Goal: Task Accomplishment & Management: Use online tool/utility

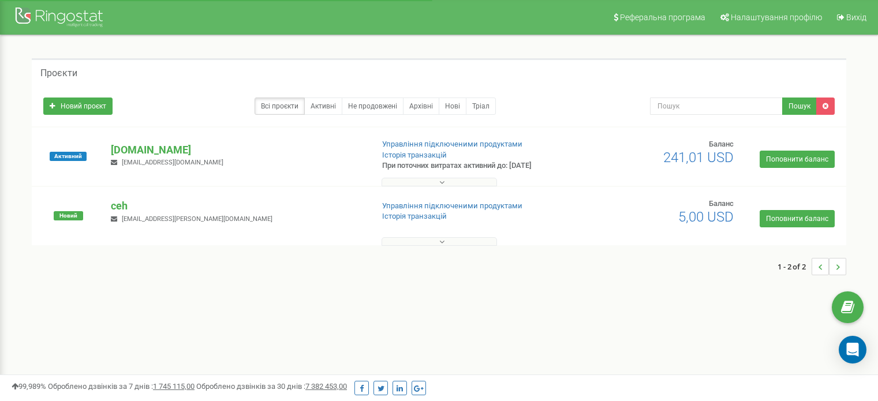
click at [123, 145] on p "[DOMAIN_NAME]" at bounding box center [237, 150] width 252 height 15
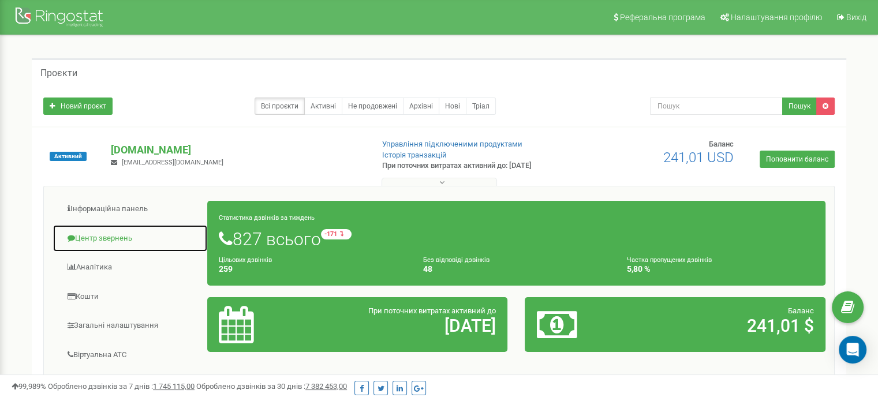
click at [109, 237] on link "Центр звернень" at bounding box center [130, 239] width 155 height 28
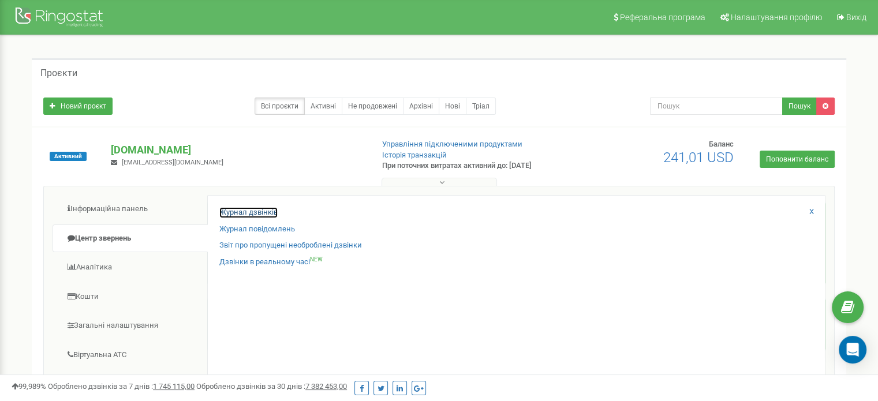
click at [261, 213] on link "Журнал дзвінків" at bounding box center [248, 212] width 58 height 11
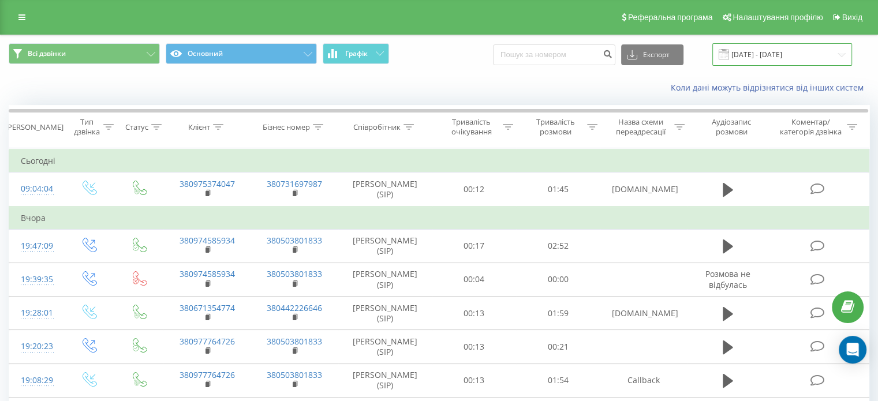
click at [785, 54] on input "22.08.2025 - 22.09.2025" at bounding box center [782, 54] width 140 height 23
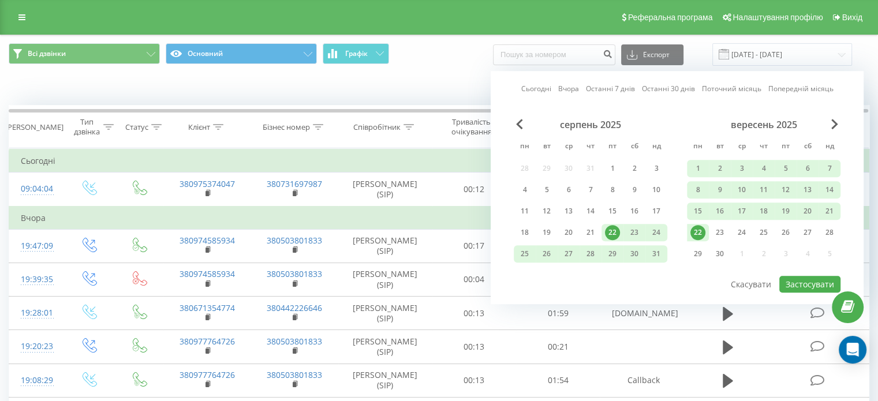
click at [551, 89] on link "Сьогодні" at bounding box center [536, 89] width 30 height 11
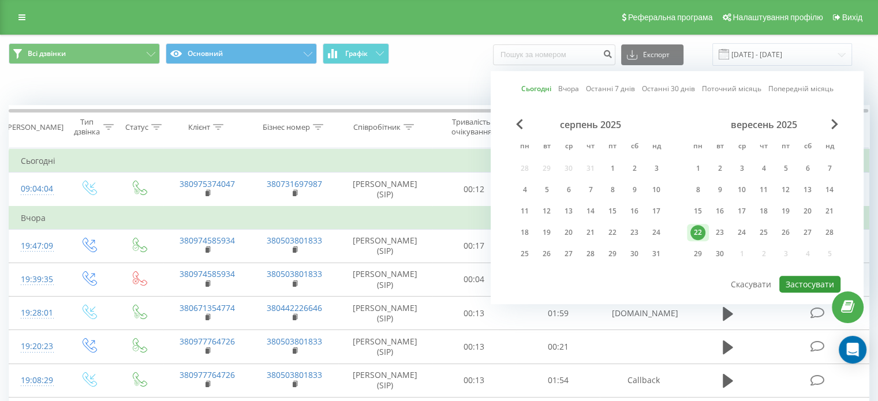
click at [789, 276] on button "Застосувати" at bounding box center [809, 284] width 61 height 17
type input "[DATE] - [DATE]"
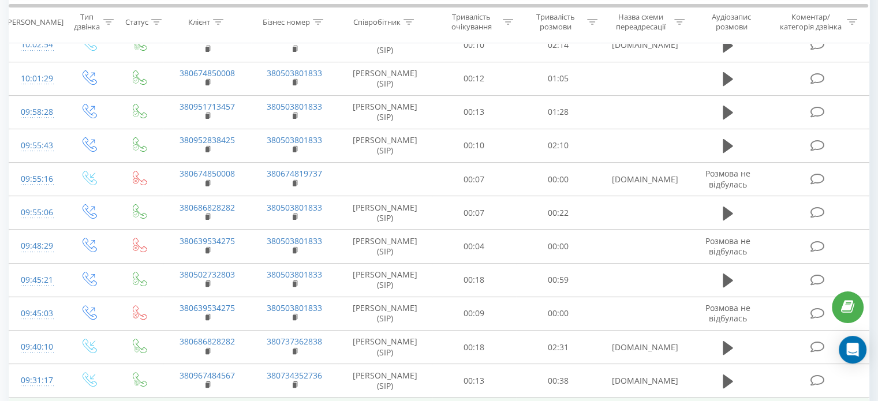
scroll to position [95, 0]
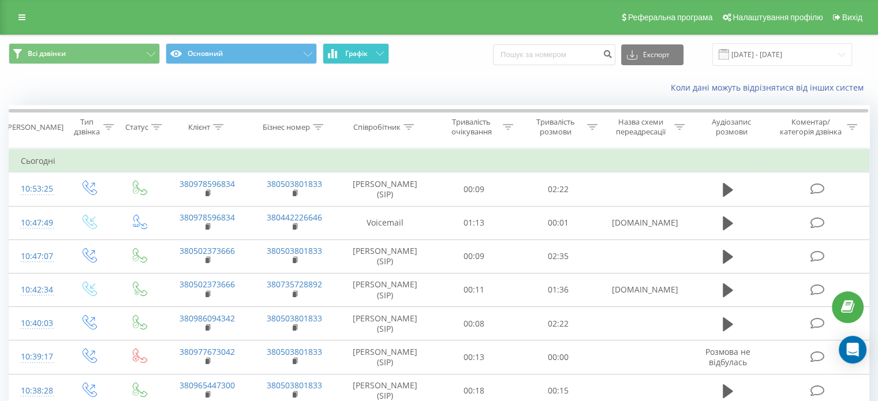
click at [353, 50] on span "Графік" at bounding box center [356, 54] width 23 height 8
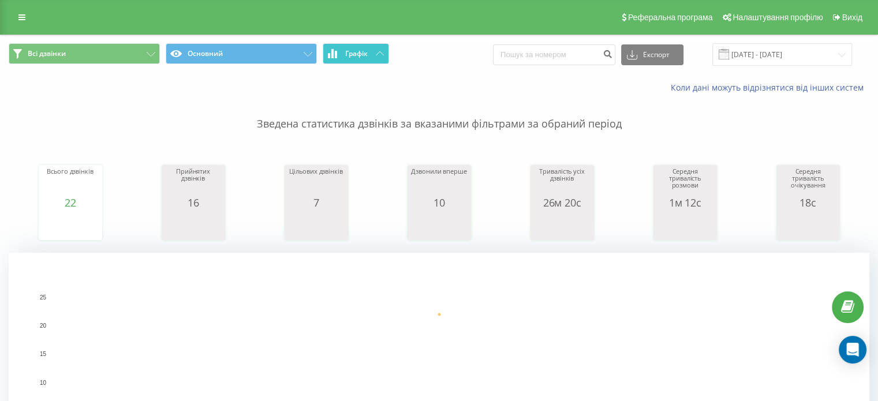
click at [353, 50] on span "Графік" at bounding box center [356, 54] width 23 height 8
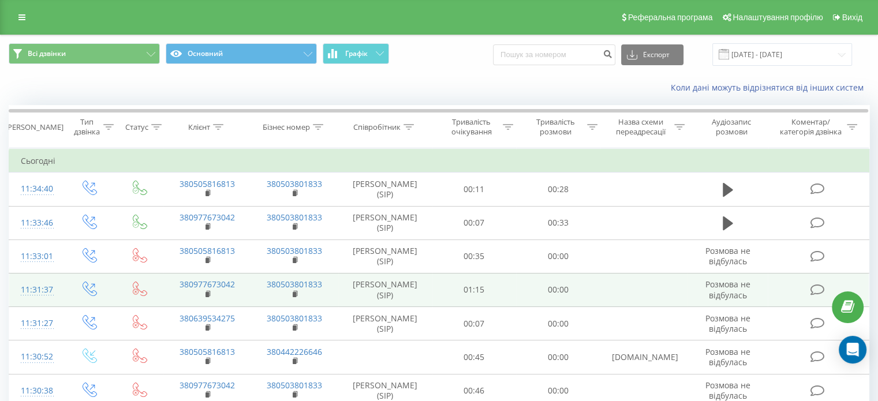
scroll to position [58, 0]
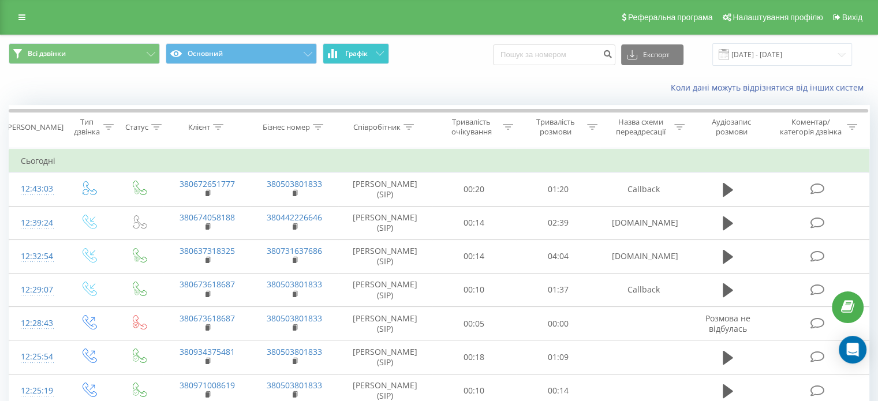
click at [375, 58] on button "Графік" at bounding box center [356, 53] width 66 height 21
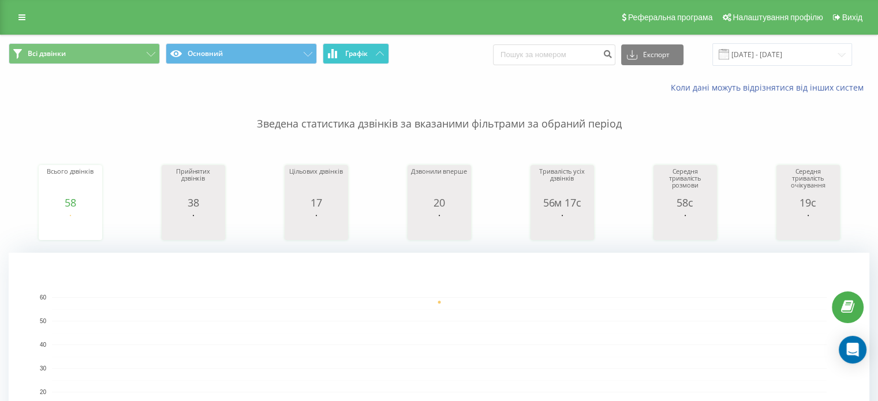
click at [375, 58] on button "Графік" at bounding box center [356, 53] width 66 height 21
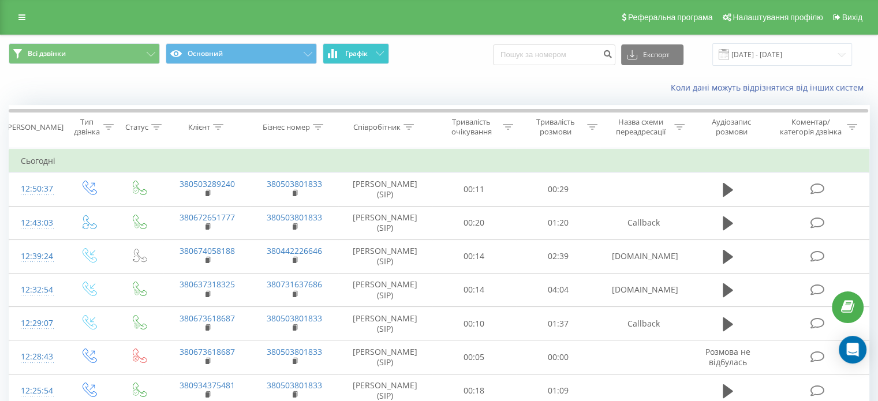
click at [369, 56] on button "Графік" at bounding box center [356, 53] width 66 height 21
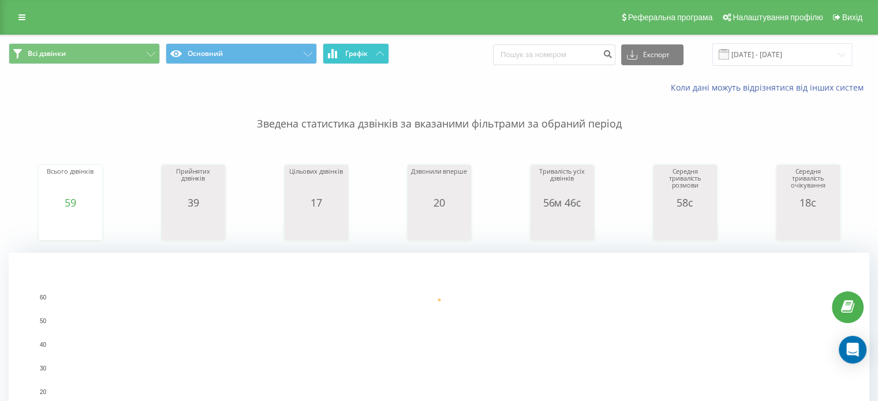
click at [369, 56] on button "Графік" at bounding box center [356, 53] width 66 height 21
